Goal: Task Accomplishment & Management: Use online tool/utility

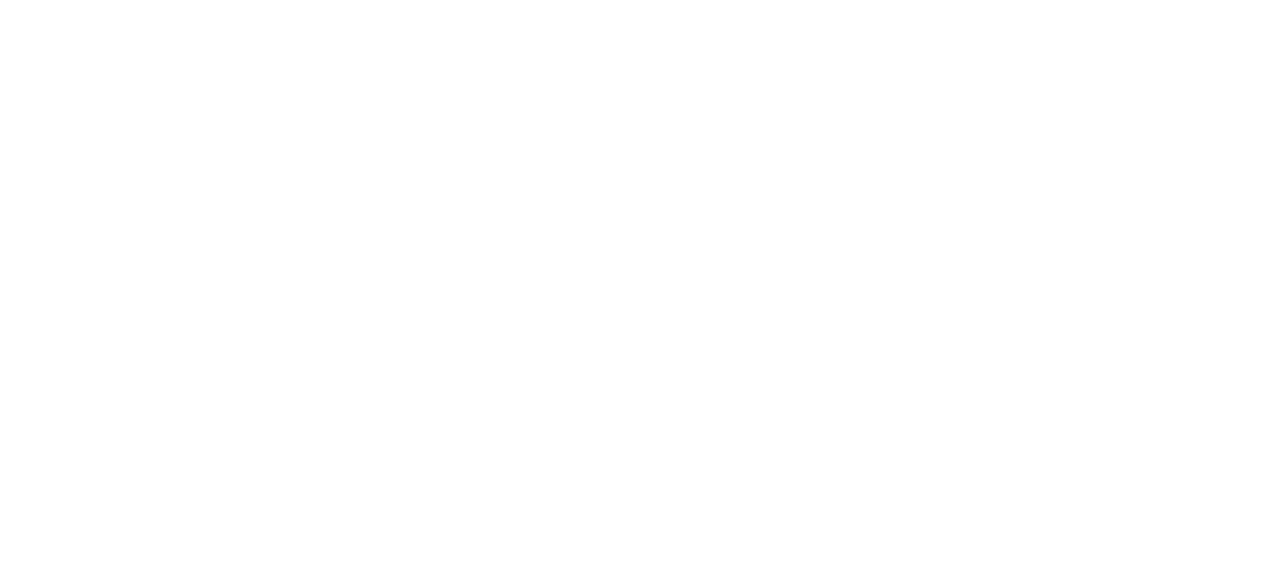
select select "percentage"
select select "collection"
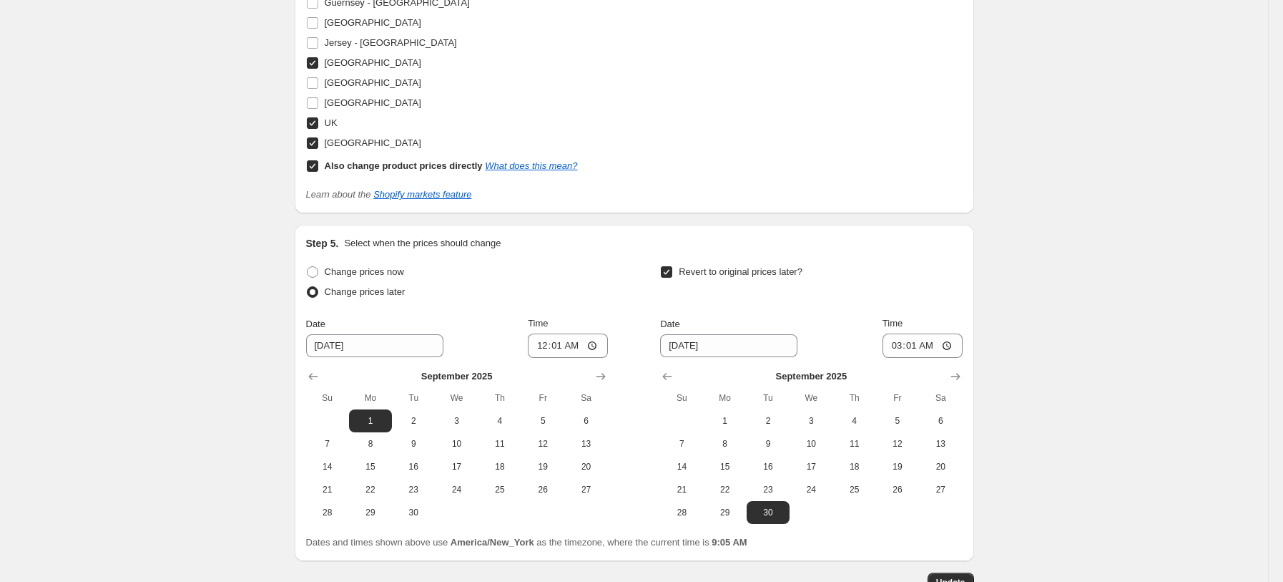
scroll to position [1879, 0]
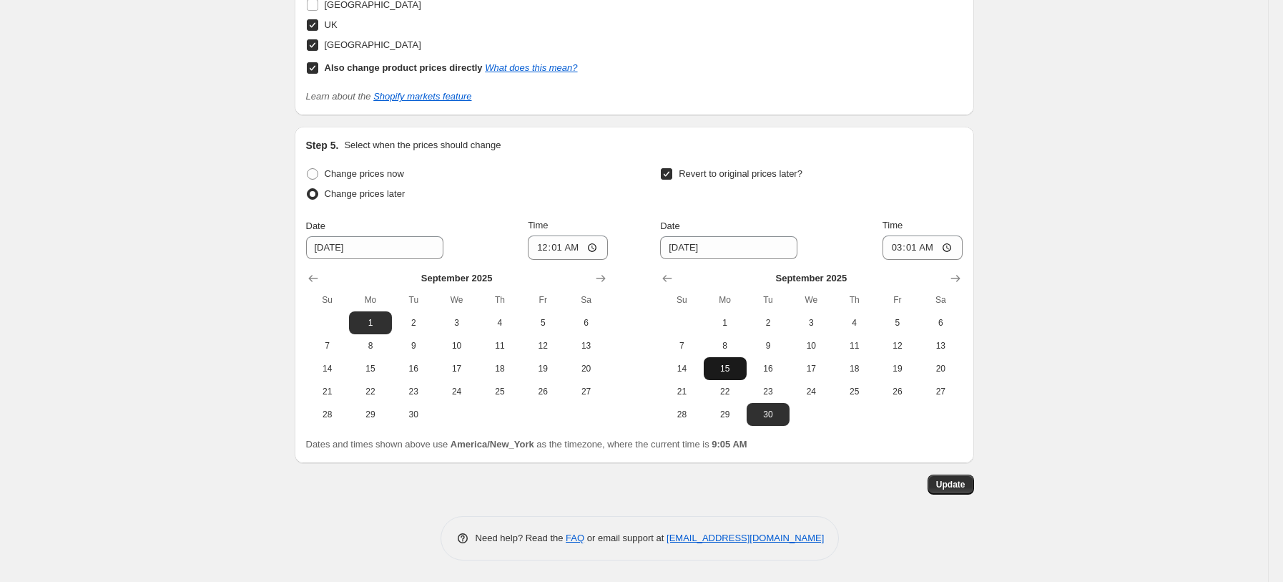
click at [730, 365] on span "15" at bounding box center [725, 368] width 31 height 11
type input "[DATE]"
click at [957, 481] on span "Update" at bounding box center [950, 484] width 29 height 11
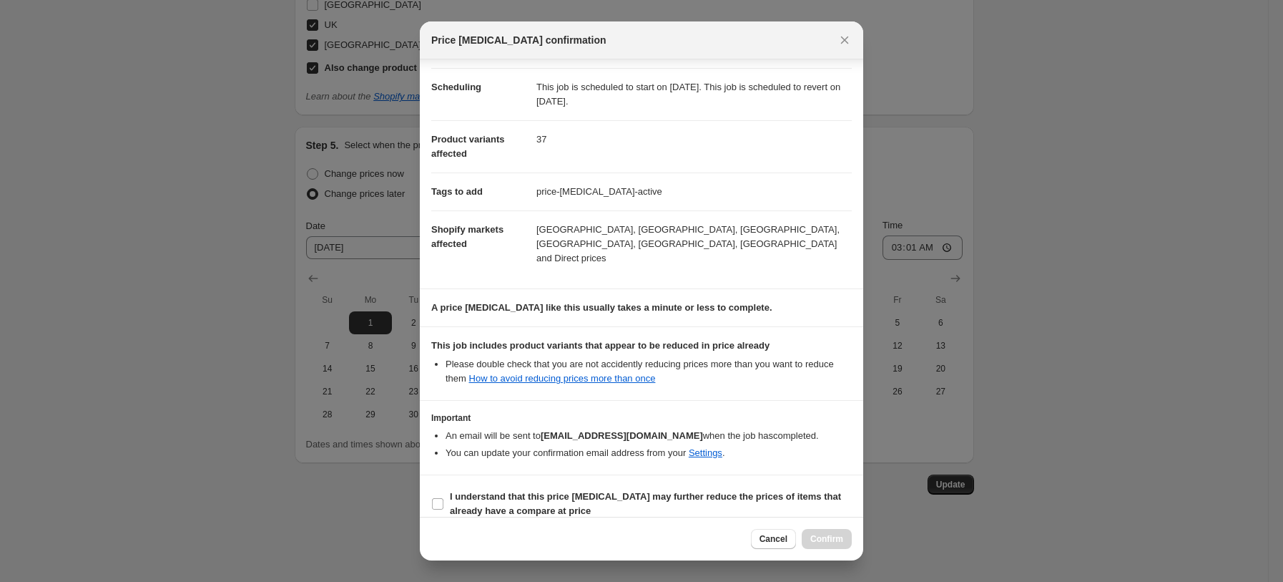
scroll to position [107, 0]
click at [523, 490] on b "I understand that this price [MEDICAL_DATA] may further reduce the prices of it…" at bounding box center [645, 502] width 391 height 25
click at [443, 497] on input "I understand that this price [MEDICAL_DATA] may further reduce the prices of it…" at bounding box center [437, 502] width 11 height 11
checkbox input "true"
click at [839, 534] on span "Confirm" at bounding box center [826, 538] width 33 height 11
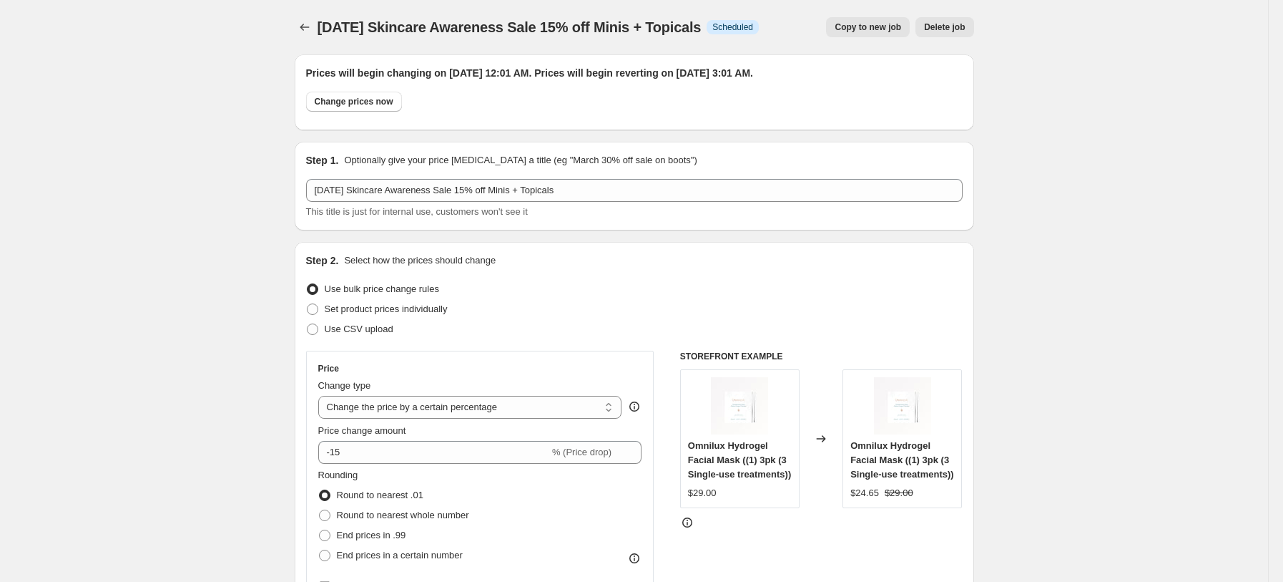
scroll to position [1879, 0]
